Goal: Information Seeking & Learning: Find specific fact

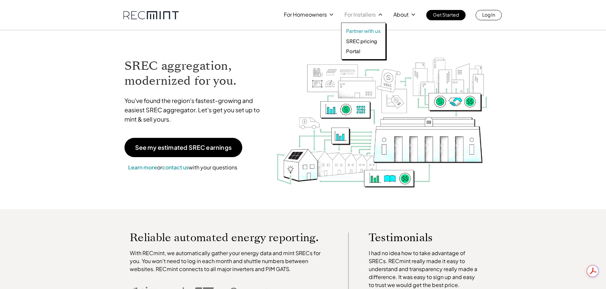
click at [359, 32] on p "Partner with us" at bounding box center [363, 31] width 35 height 7
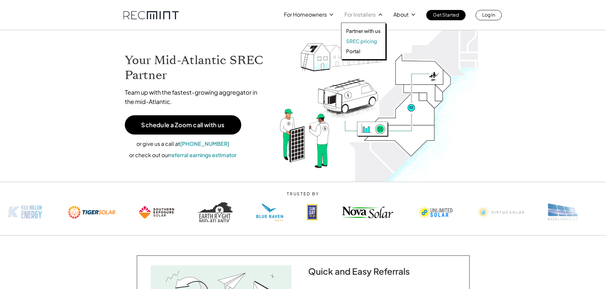
click at [373, 42] on p "SREC pricing" at bounding box center [361, 41] width 31 height 7
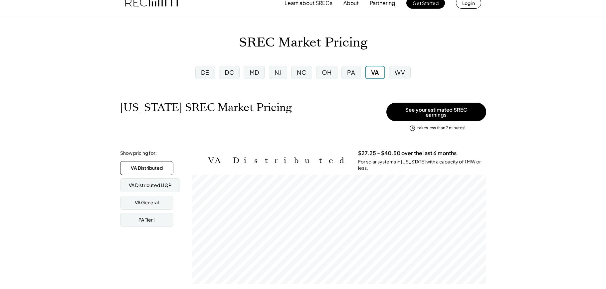
scroll to position [33, 0]
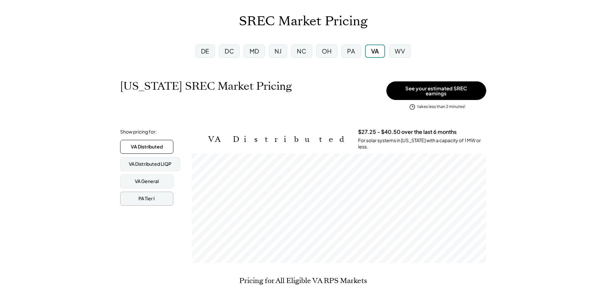
click at [155, 196] on div "PA Tier I" at bounding box center [146, 199] width 16 height 7
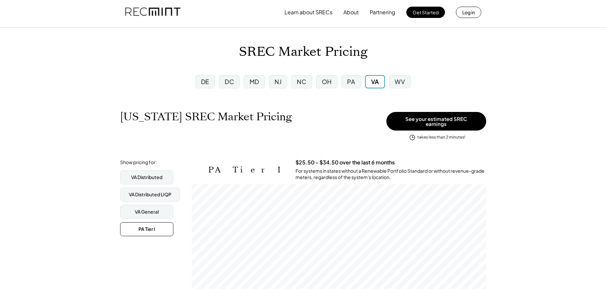
scroll to position [0, 0]
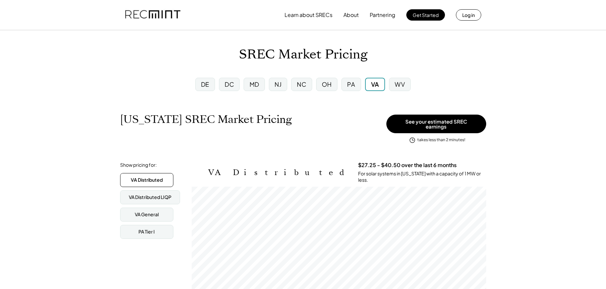
scroll to position [110, 294]
click at [344, 83] on div "PA" at bounding box center [350, 84] width 19 height 13
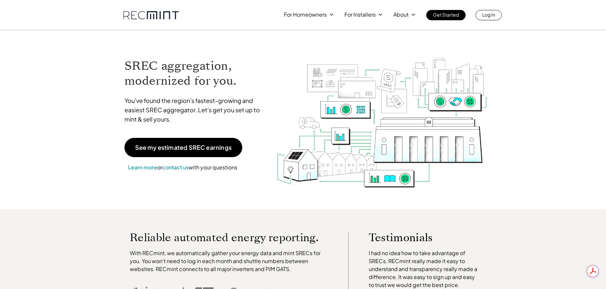
click at [159, 18] on link at bounding box center [150, 15] width 55 height 8
click at [356, 51] on p "Portal" at bounding box center [353, 51] width 14 height 7
